Goal: Transaction & Acquisition: Purchase product/service

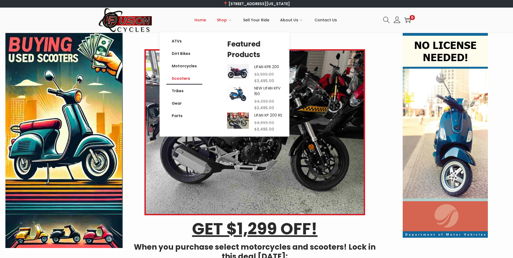
click at [186, 77] on link "Scooters" at bounding box center [184, 78] width 36 height 12
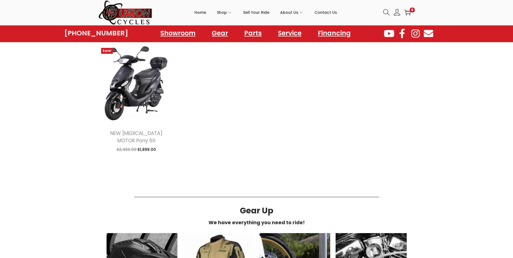
scroll to position [514, 0]
